Goal: Use online tool/utility: Use online tool/utility

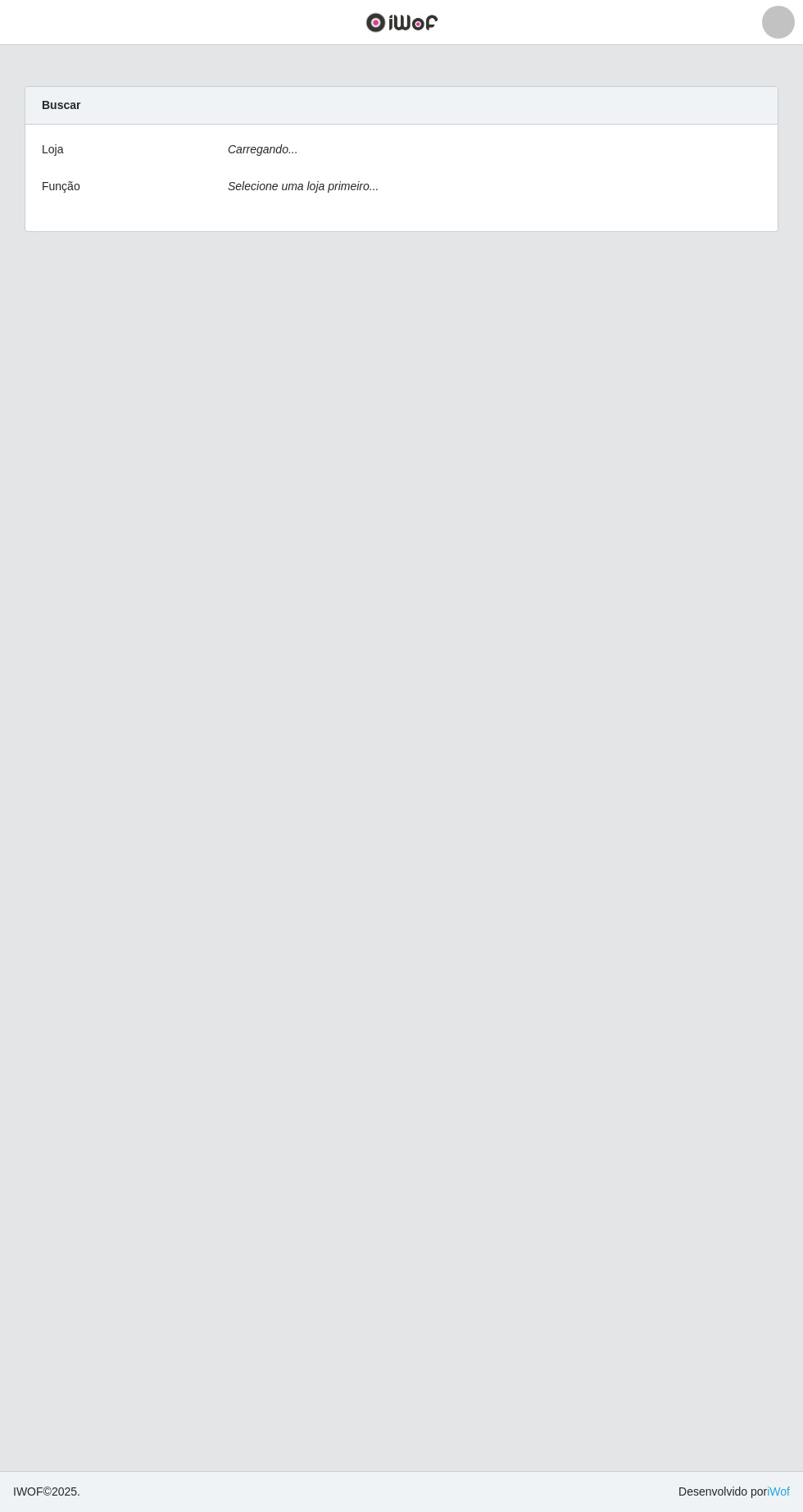
click at [365, 140] on div "[PERSON_NAME]... Função Selecione uma loja primeiro..." at bounding box center [401, 178] width 752 height 107
click at [318, 157] on div "Carregando..." at bounding box center [495, 152] width 558 height 24
click at [297, 154] on div "Carregando..." at bounding box center [495, 152] width 558 height 24
click at [313, 165] on div "[PERSON_NAME]... Função Selecione uma loja primeiro..." at bounding box center [401, 178] width 752 height 107
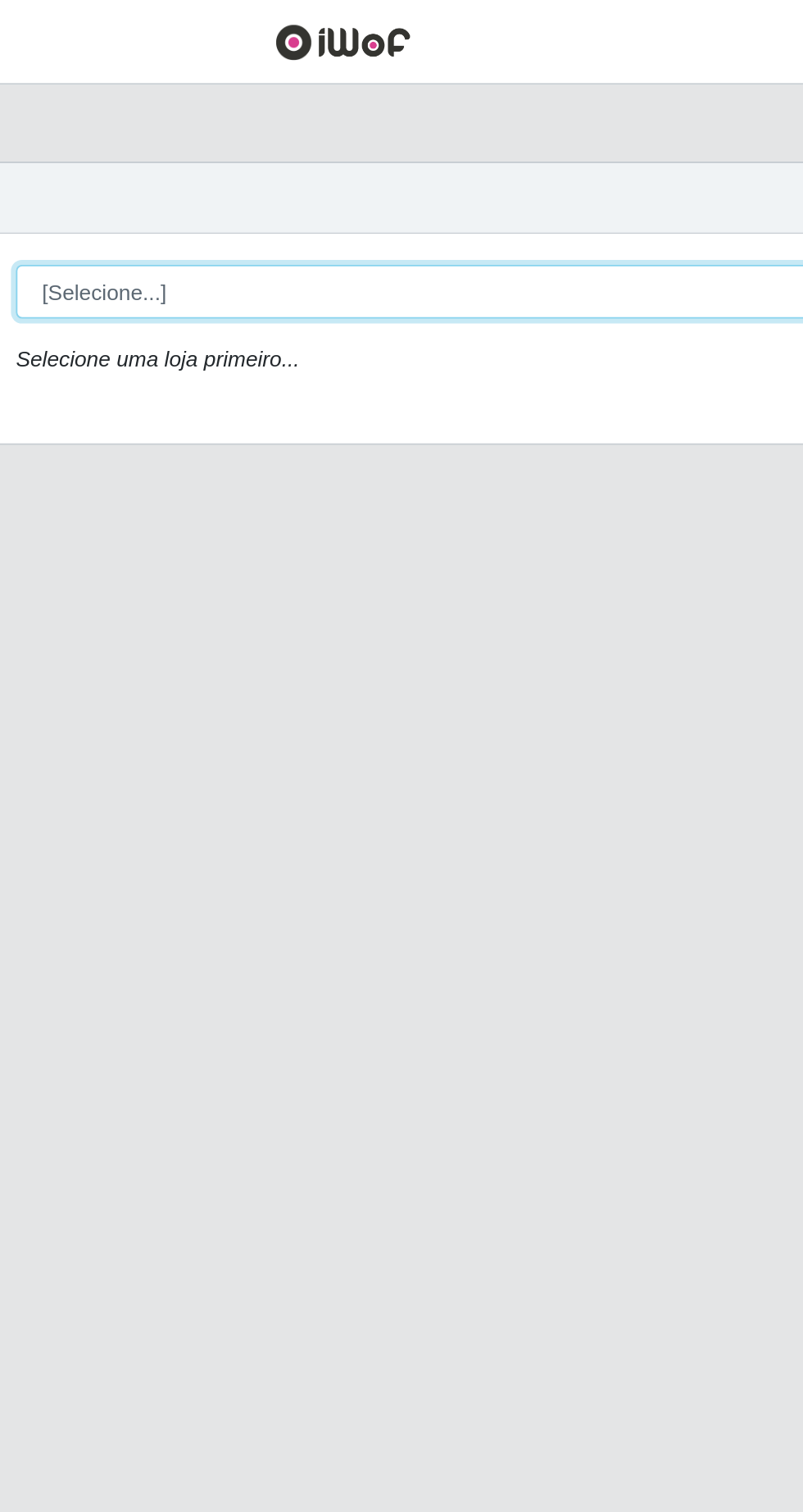
click at [360, 161] on select "[Selecione...] Extrabom - Loja 05 [GEOGRAPHIC_DATA]" at bounding box center [495, 155] width 533 height 28
select select "494"
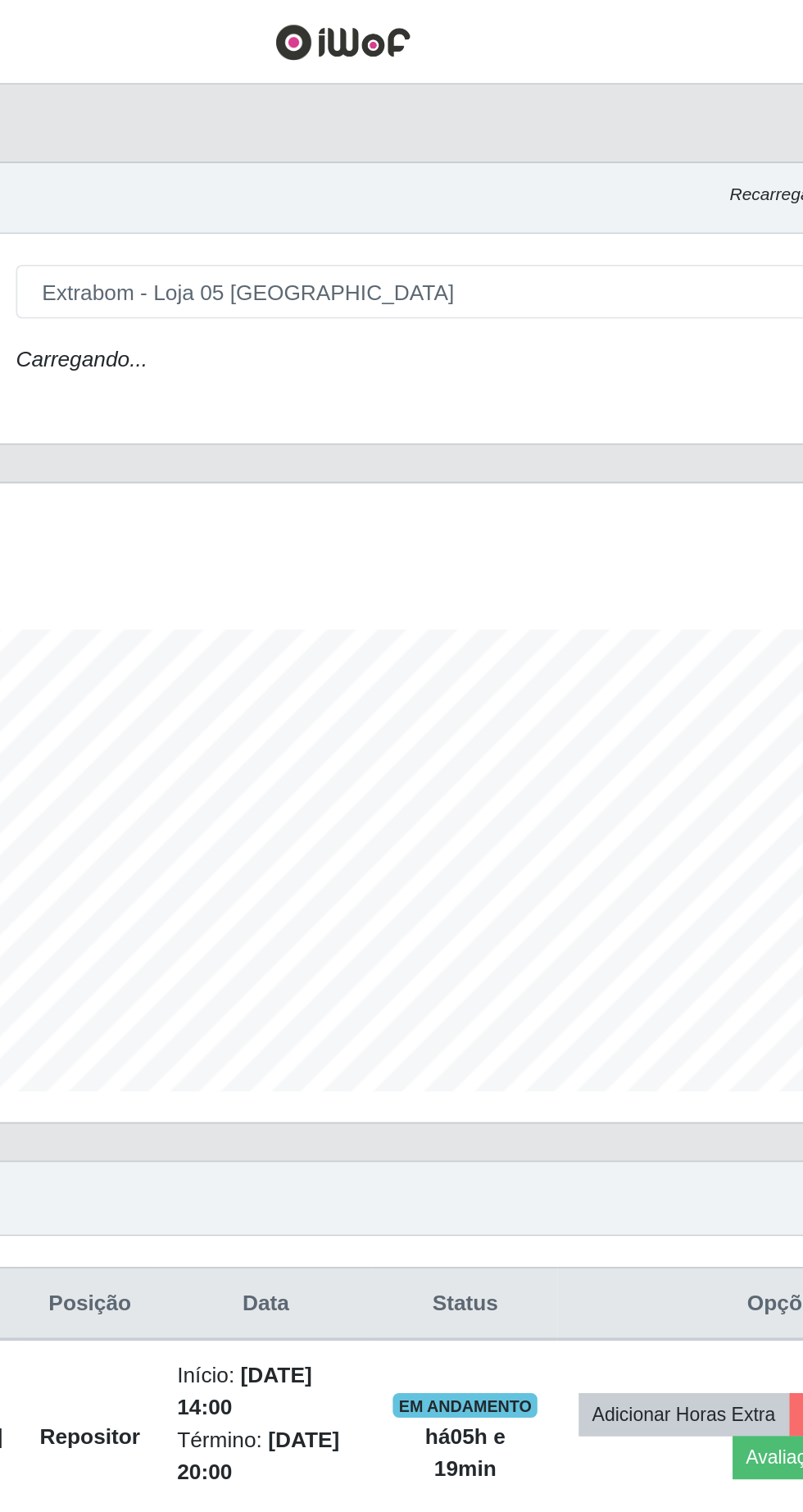
scroll to position [341, 752]
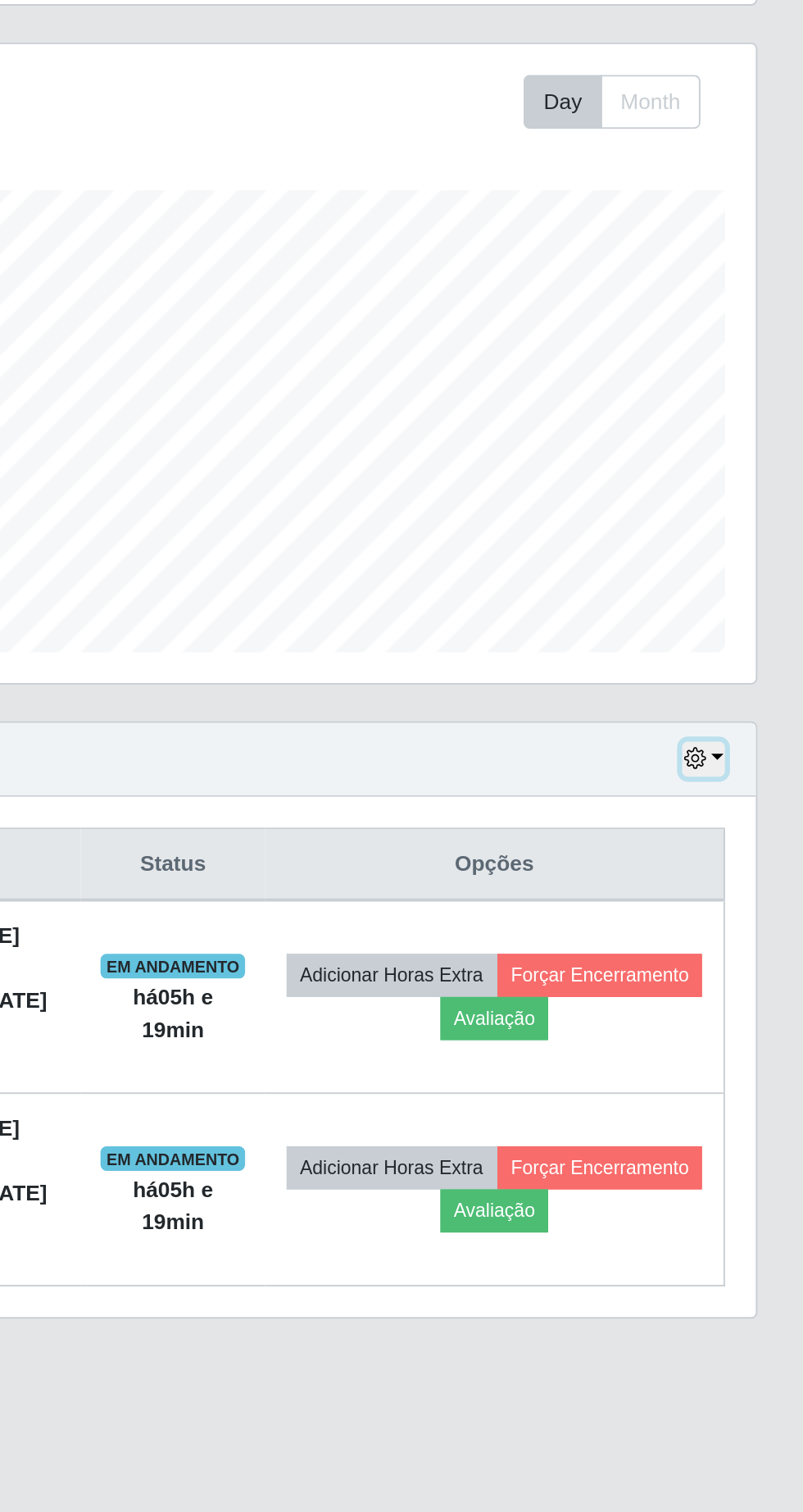
click at [757, 642] on button "button" at bounding box center [750, 643] width 23 height 19
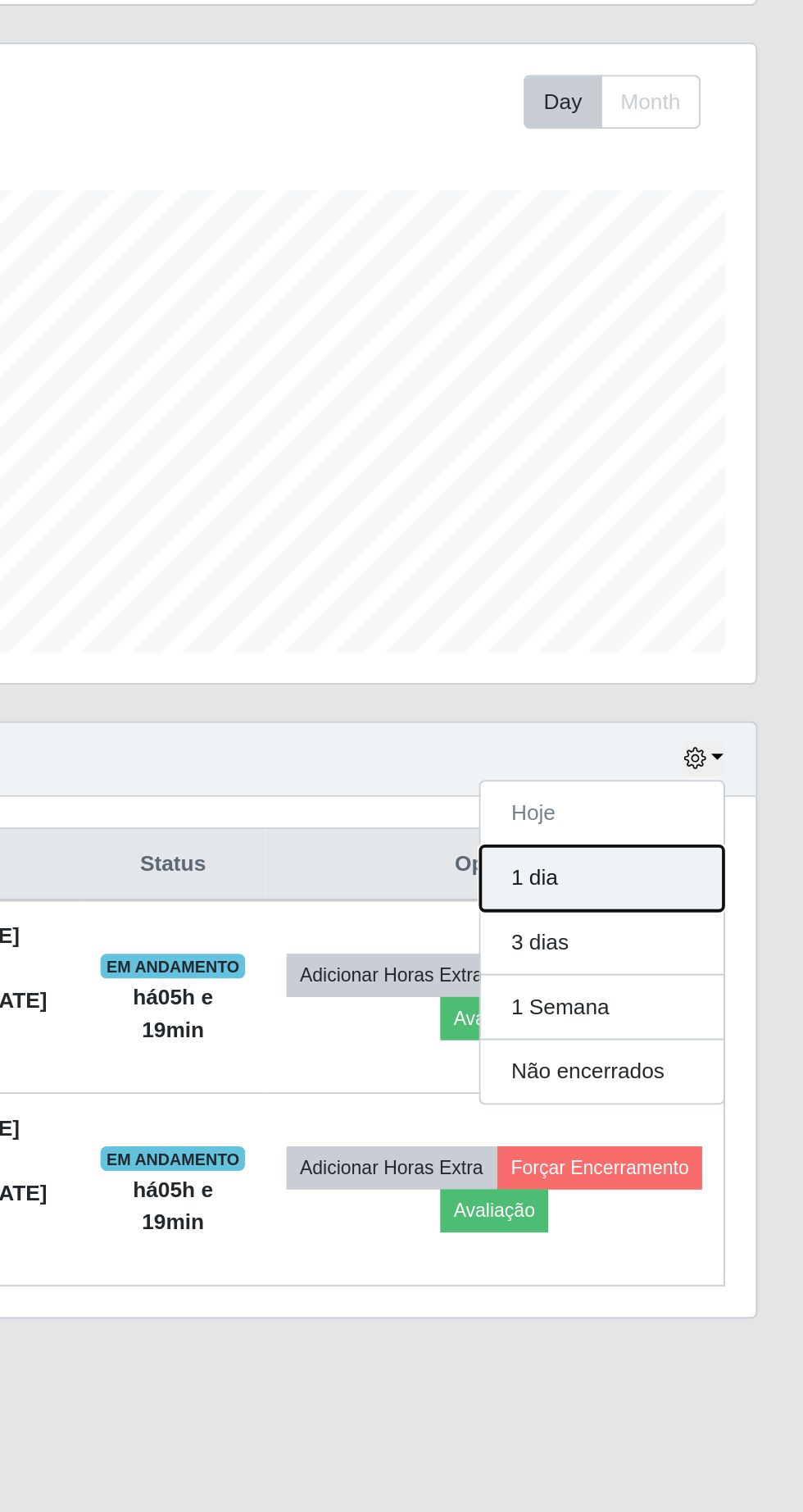
click at [684, 710] on button "1 dia" at bounding box center [695, 707] width 130 height 34
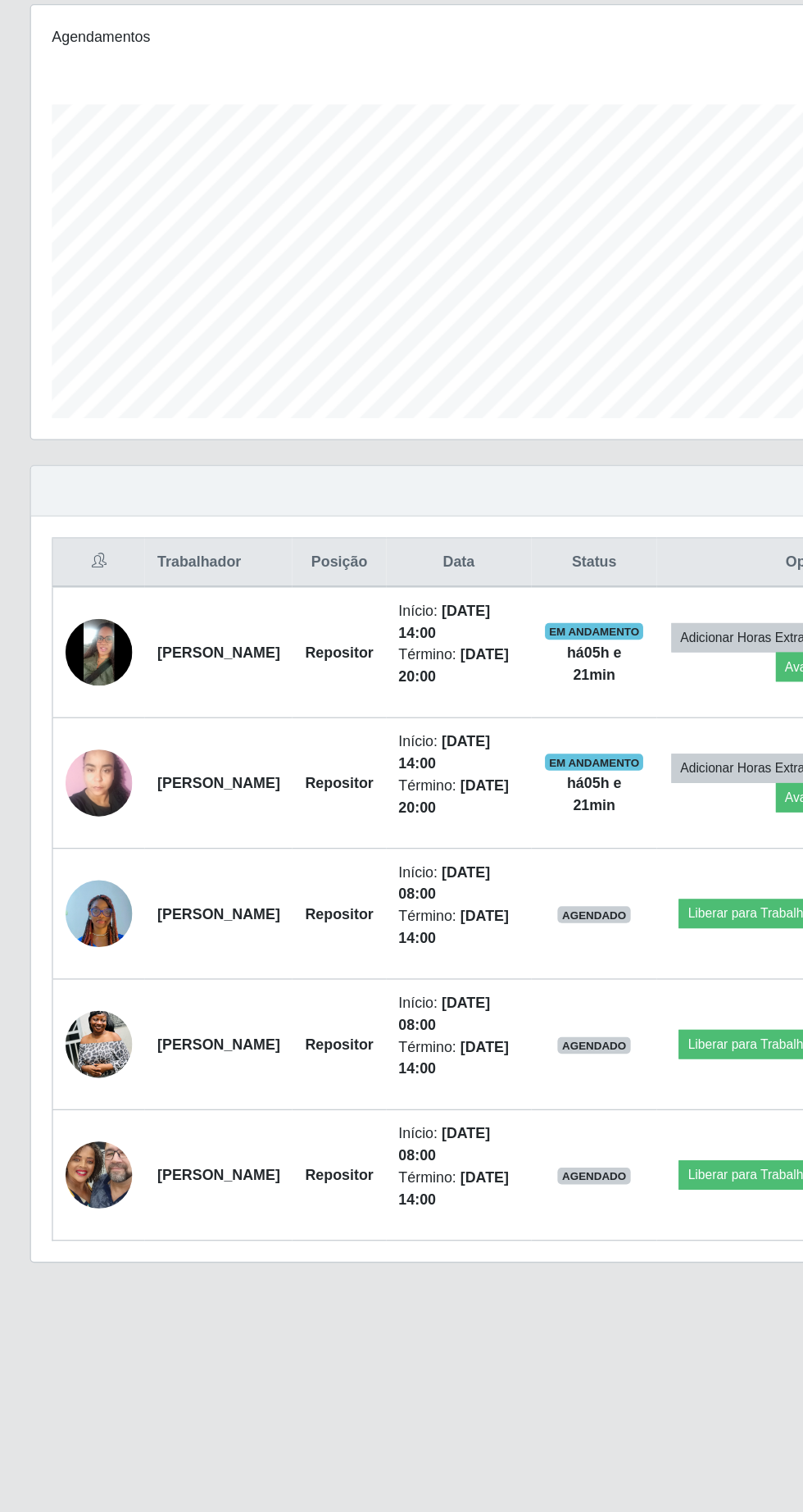
scroll to position [9, 0]
